Goal: Navigation & Orientation: Find specific page/section

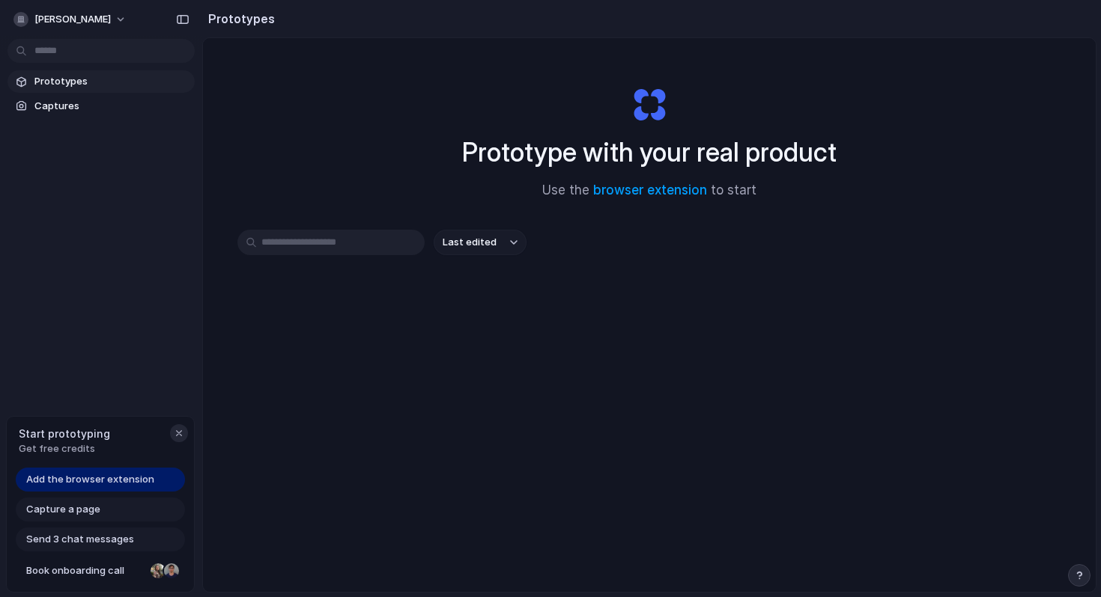
click at [180, 434] on div "button" at bounding box center [179, 433] width 12 height 12
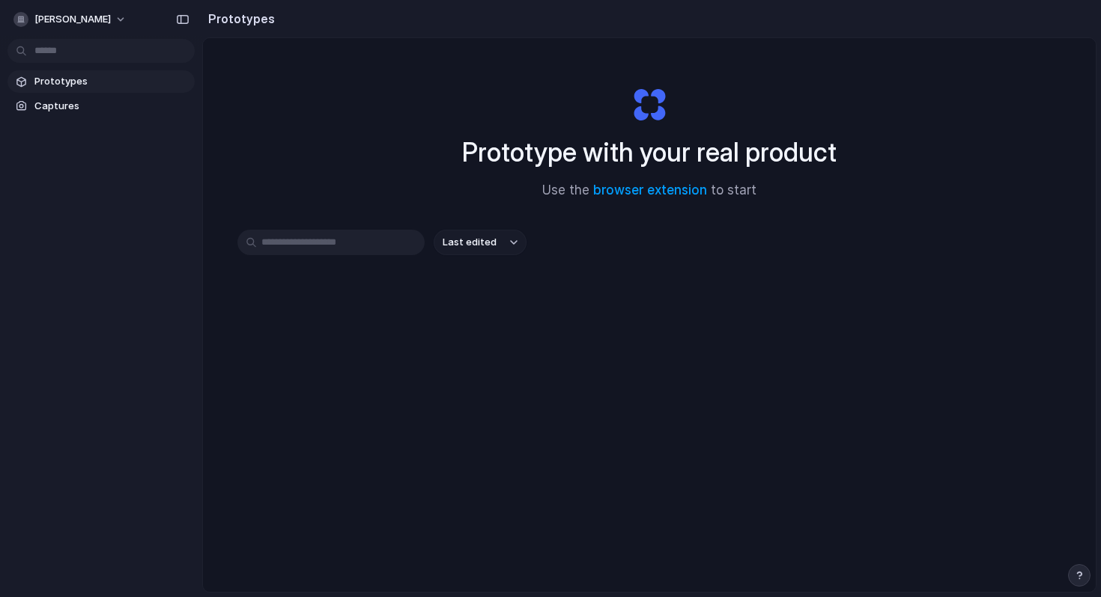
click at [67, 83] on span "Prototypes" at bounding box center [111, 81] width 154 height 15
click at [64, 100] on span "Captures" at bounding box center [111, 106] width 154 height 15
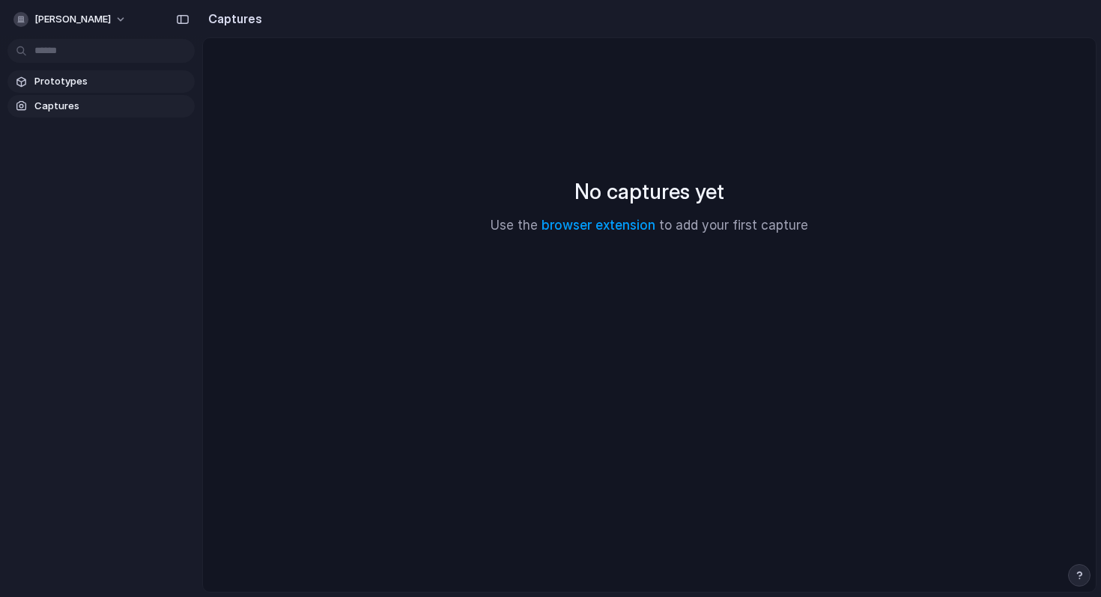
click at [65, 83] on span "Prototypes" at bounding box center [111, 81] width 154 height 15
